Goal: Transaction & Acquisition: Purchase product/service

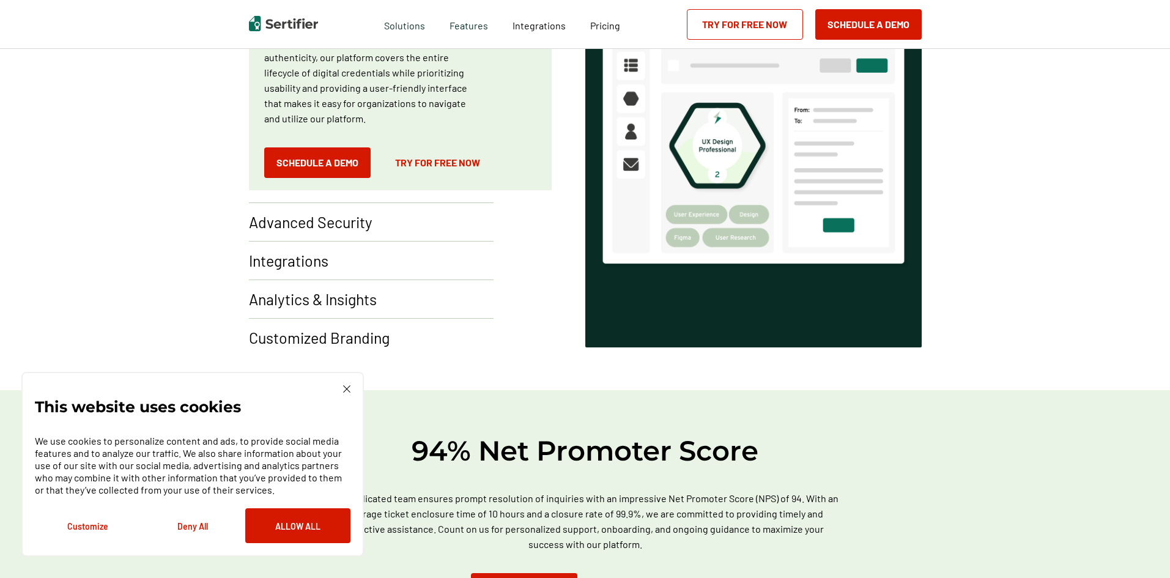
scroll to position [923, 0]
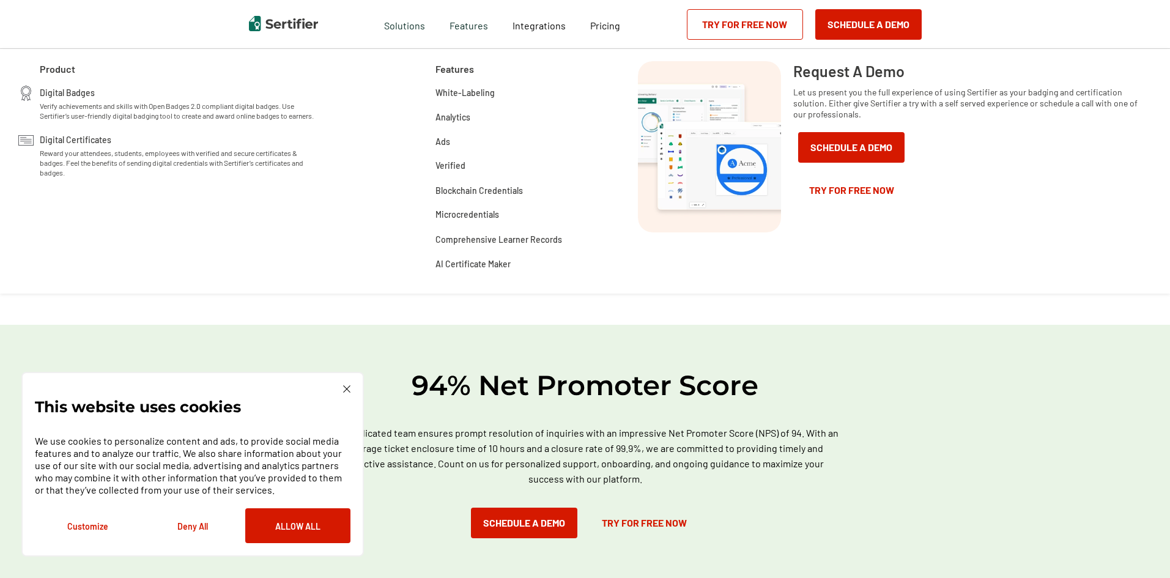
click at [604, 32] on div "Pricing" at bounding box center [605, 24] width 54 height 49
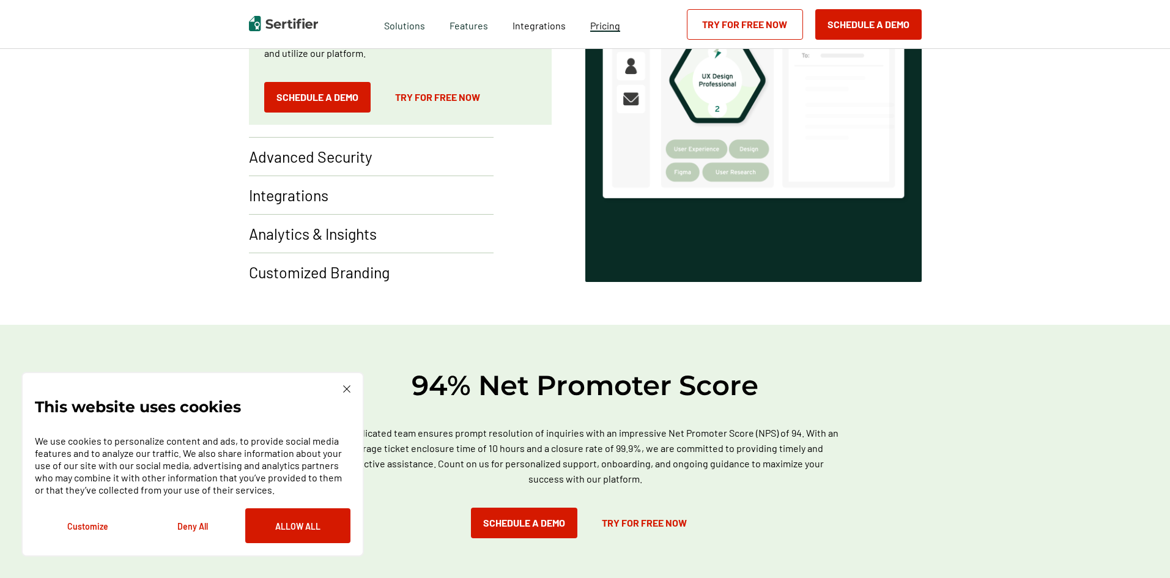
click at [604, 24] on span "Pricing" at bounding box center [605, 26] width 30 height 12
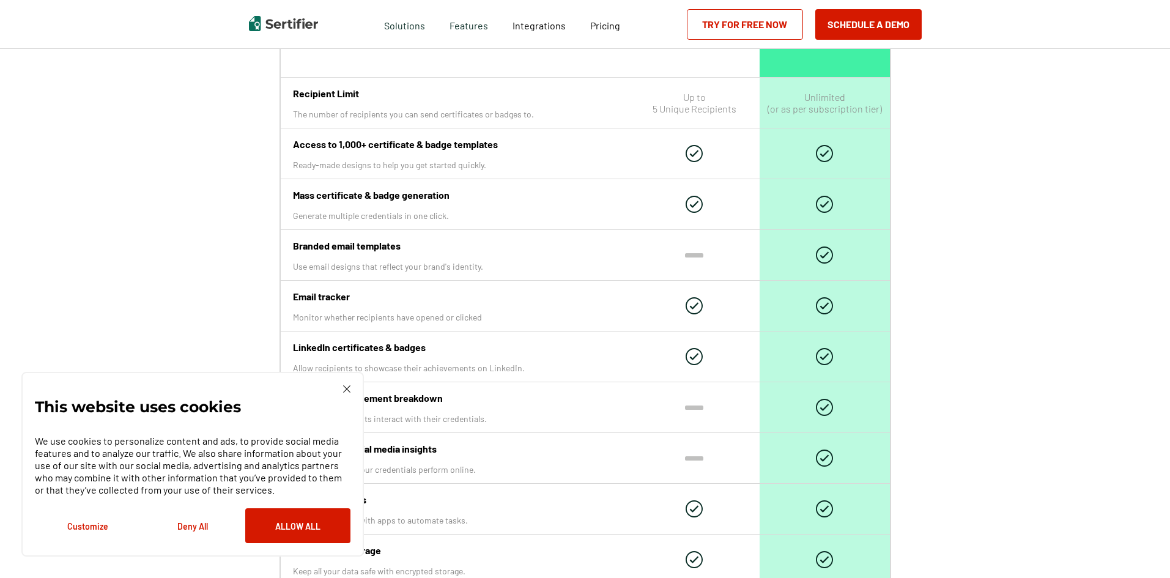
scroll to position [1407, 0]
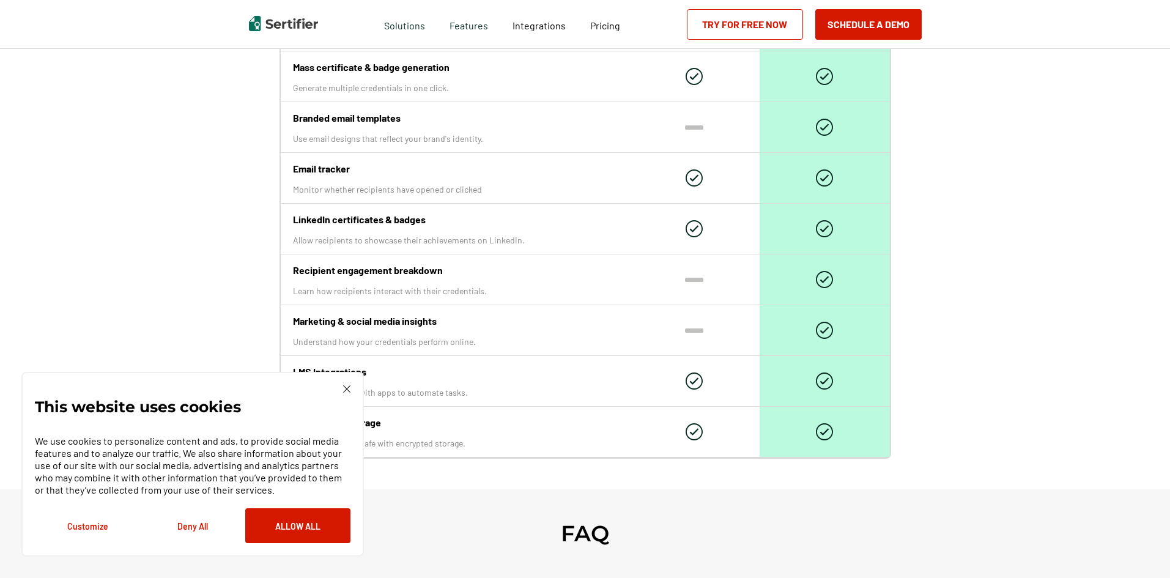
click at [346, 387] on img at bounding box center [346, 388] width 7 height 7
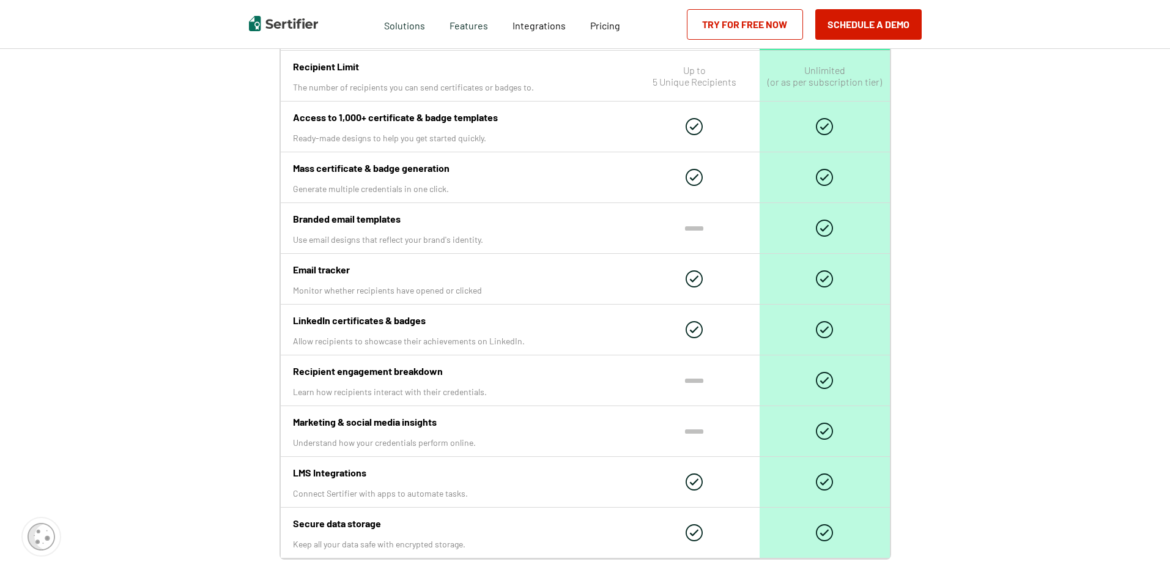
scroll to position [1284, 0]
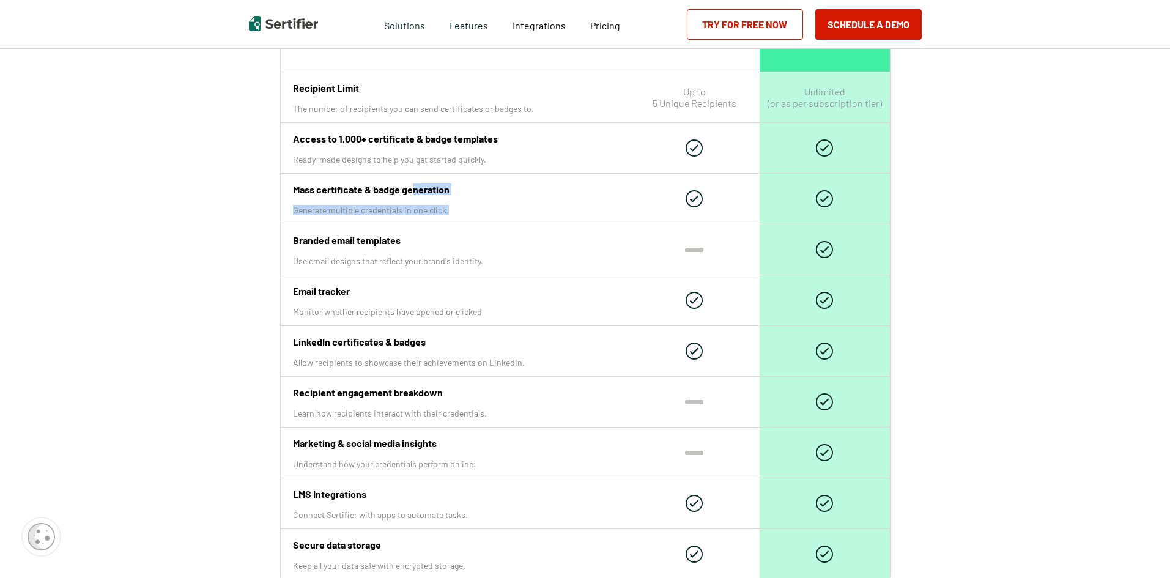
drag, startPoint x: 415, startPoint y: 191, endPoint x: 472, endPoint y: 195, distance: 56.4
click at [472, 195] on div "Mass certificate & badge generation Generate multiple credentials in one click." at bounding box center [455, 199] width 349 height 50
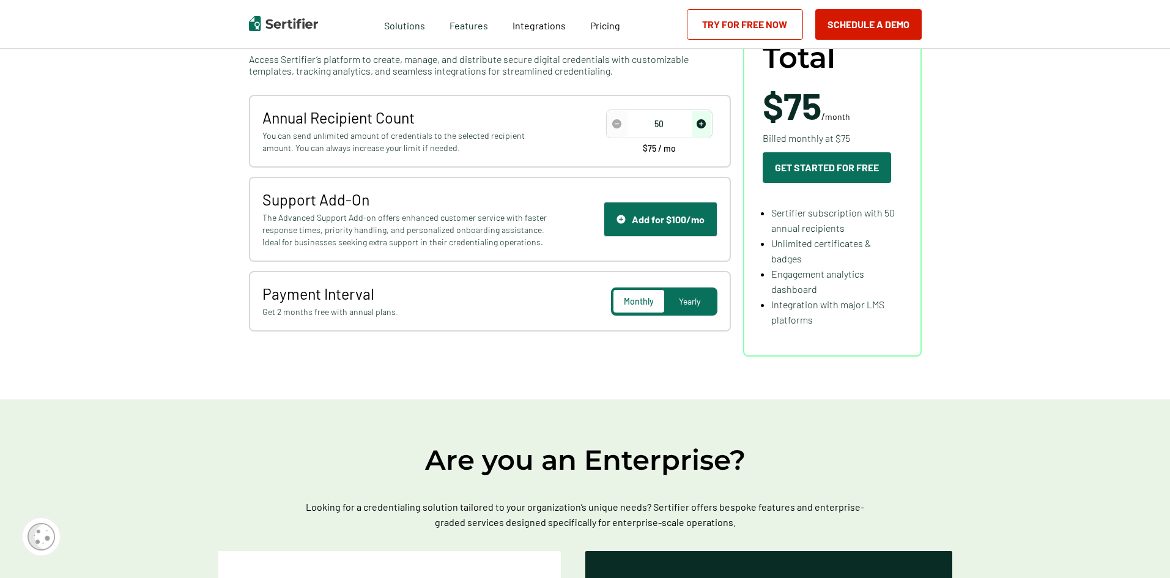
scroll to position [122, 0]
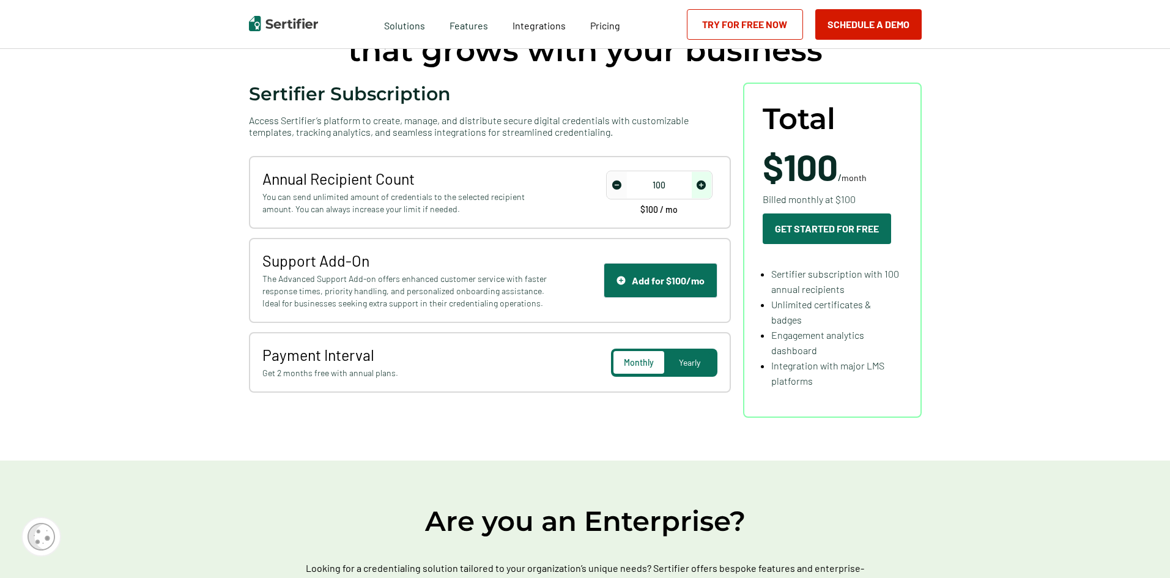
click at [701, 188] on img "increase number" at bounding box center [701, 184] width 9 height 9
type input "250"
click at [701, 188] on img "increase number" at bounding box center [701, 184] width 9 height 9
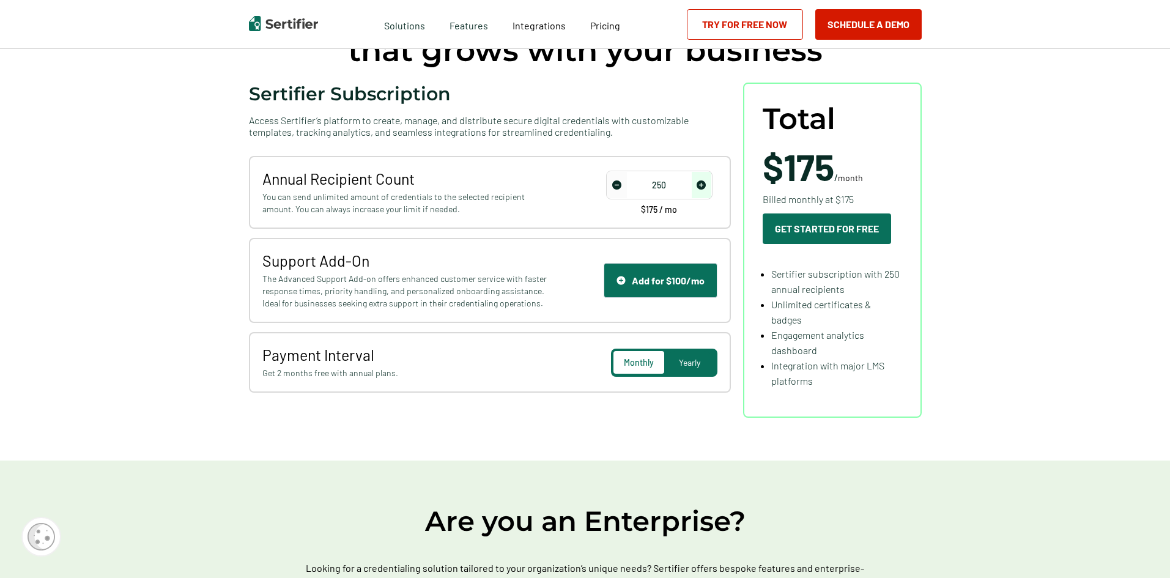
click at [701, 369] on div "Yearly" at bounding box center [689, 362] width 51 height 23
click at [639, 373] on div "Monthly" at bounding box center [638, 362] width 51 height 23
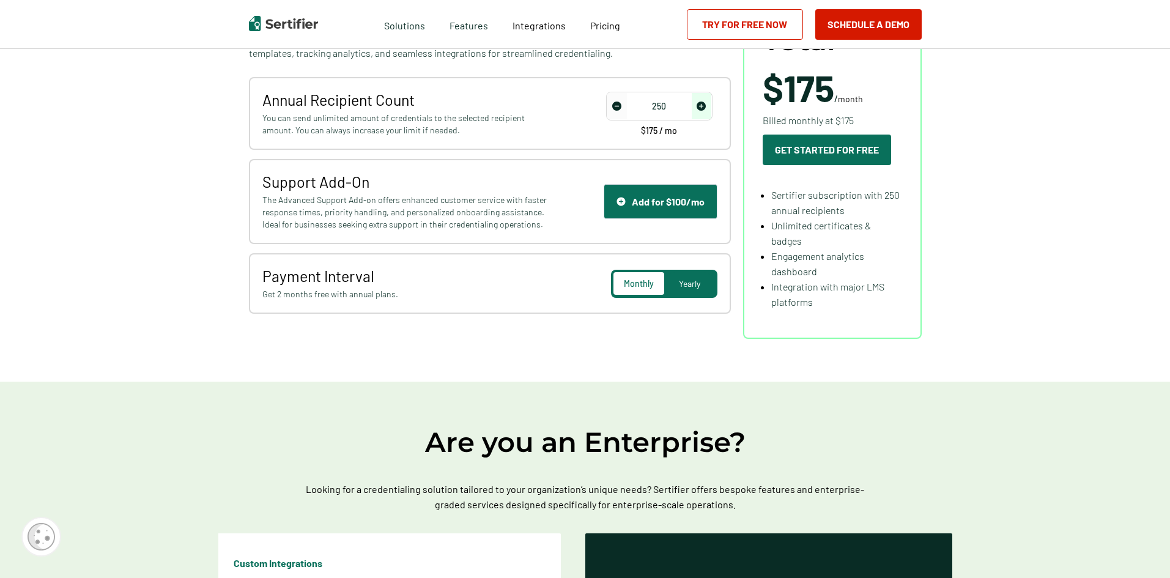
scroll to position [0, 0]
